Goal: Navigation & Orientation: Find specific page/section

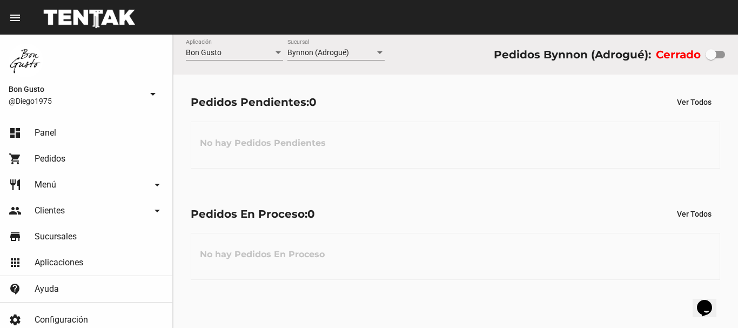
click at [714, 52] on div at bounding box center [710, 54] width 11 height 11
click at [711, 58] on input "checkbox" at bounding box center [710, 58] width 1 height 1
checkbox input "true"
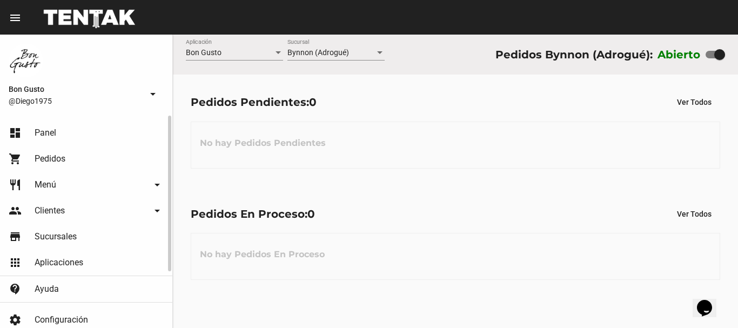
click at [67, 157] on link "shopping_cart Pedidos" at bounding box center [86, 159] width 172 height 26
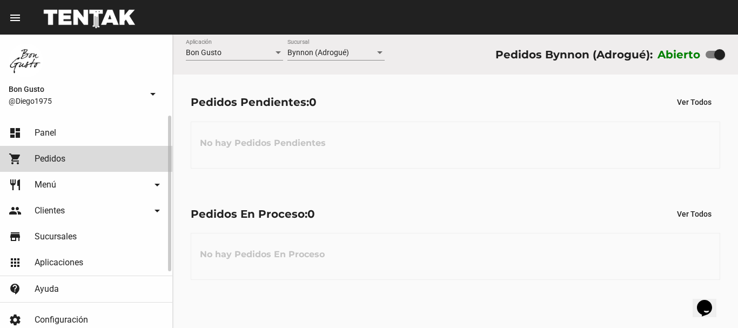
click at [67, 121] on link "dashboard Panel" at bounding box center [86, 133] width 172 height 26
